Goal: Task Accomplishment & Management: Use online tool/utility

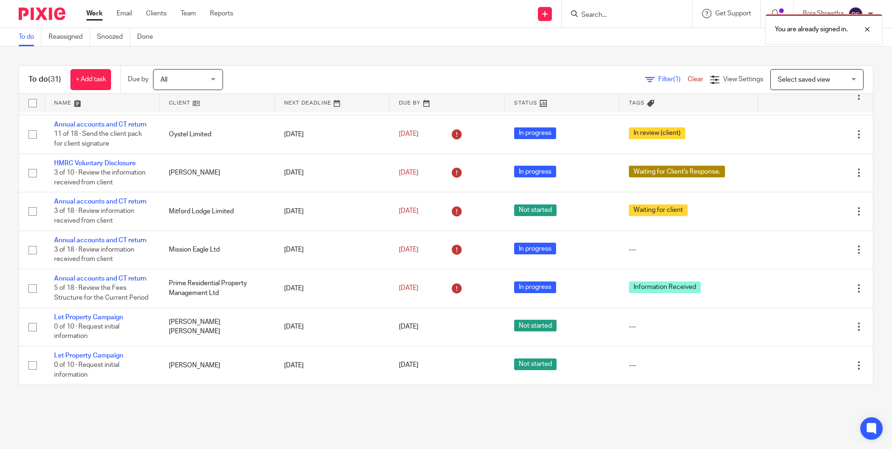
scroll to position [486, 0]
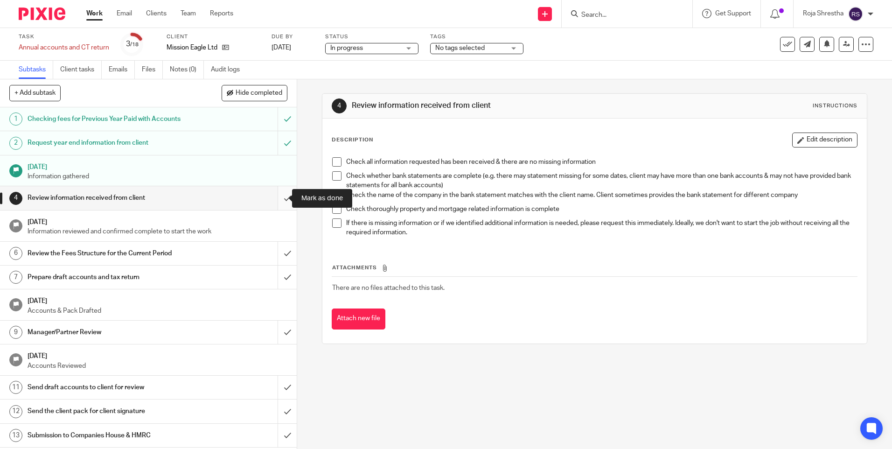
click at [278, 196] on input "submit" at bounding box center [148, 197] width 297 height 23
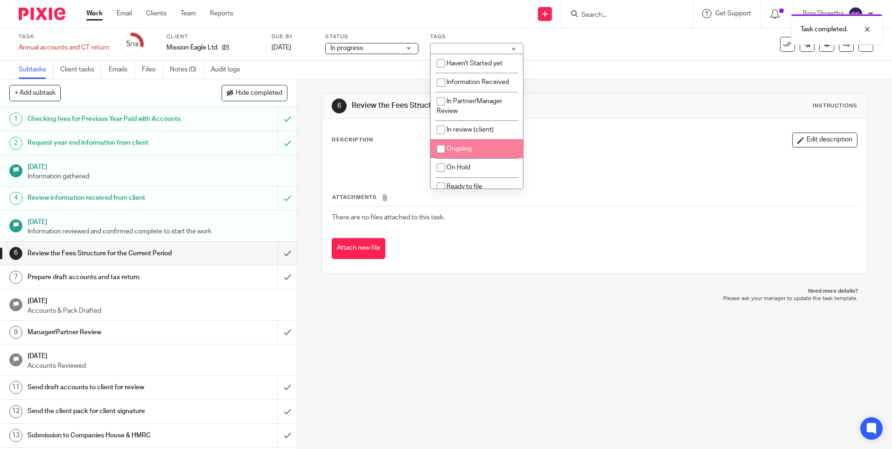
click at [468, 149] on span "Ongoing" at bounding box center [458, 149] width 25 height 7
checkbox input "true"
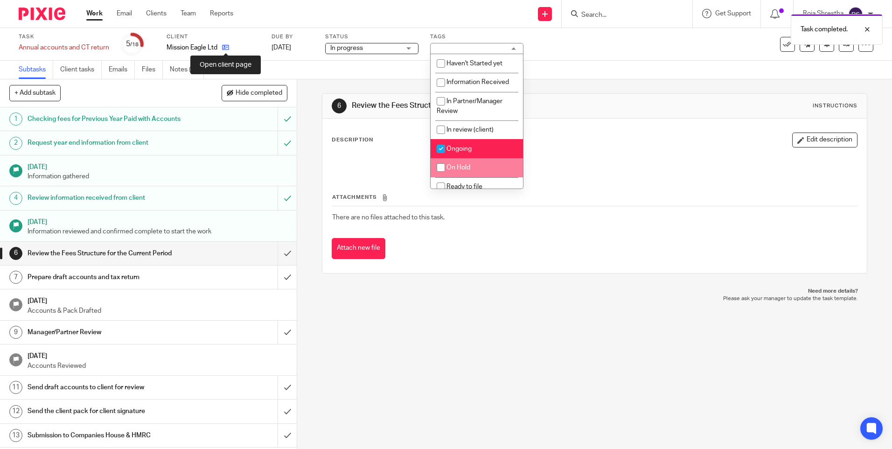
click at [227, 44] on icon at bounding box center [225, 47] width 7 height 7
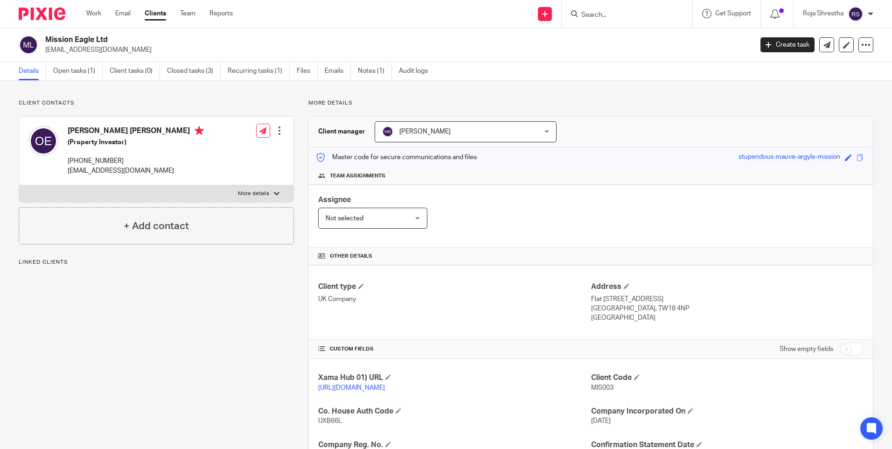
scroll to position [153, 0]
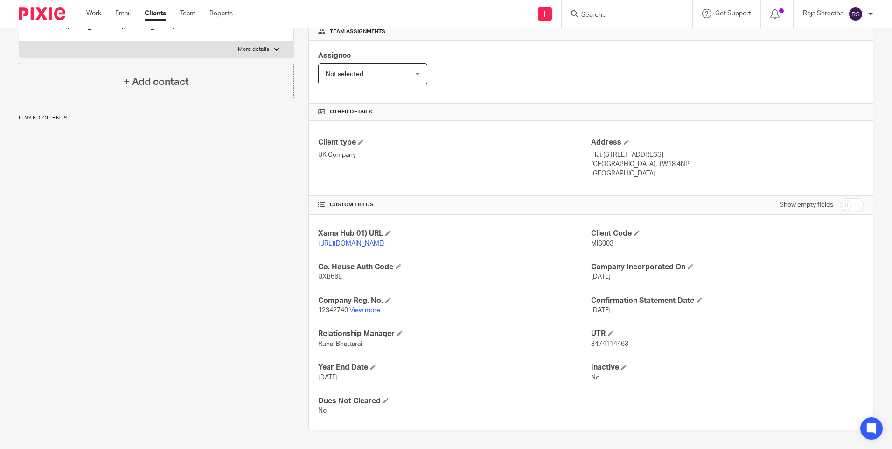
click at [370, 306] on p "12342740 View more" at bounding box center [454, 309] width 272 height 9
click at [369, 310] on link "View more" at bounding box center [364, 310] width 31 height 7
